Goal: Transaction & Acquisition: Obtain resource

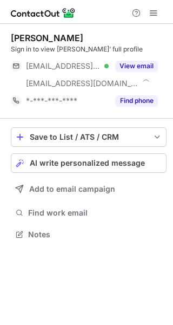
scroll to position [227, 173]
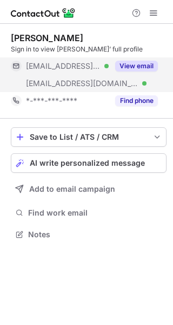
click at [145, 63] on button "View email" at bounding box center [136, 66] width 43 height 11
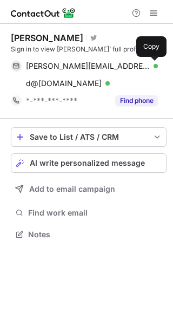
click at [152, 62] on span at bounding box center [152, 66] width 9 height 9
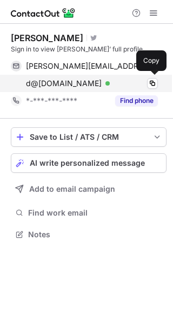
click at [153, 77] on div "d@[DOMAIN_NAME] Verified Copy" at bounding box center [84, 83] width 147 height 17
